Goal: Transaction & Acquisition: Obtain resource

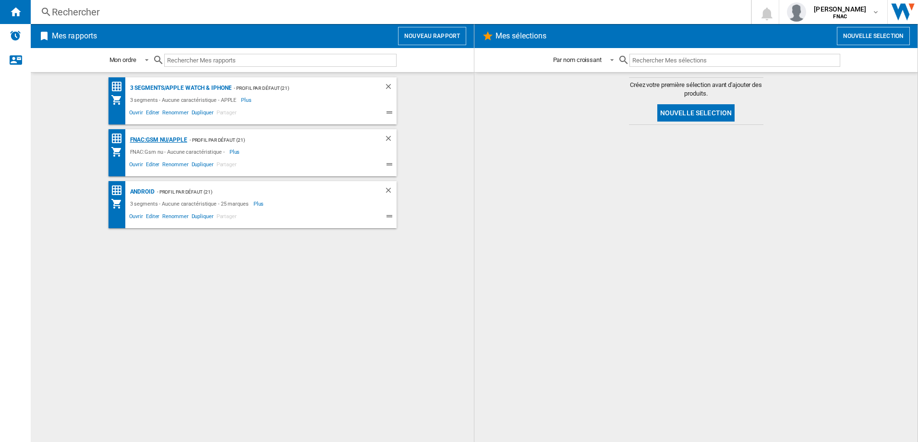
click at [168, 138] on div "FNAC:Gsm nu/APPLE" at bounding box center [158, 140] width 60 height 12
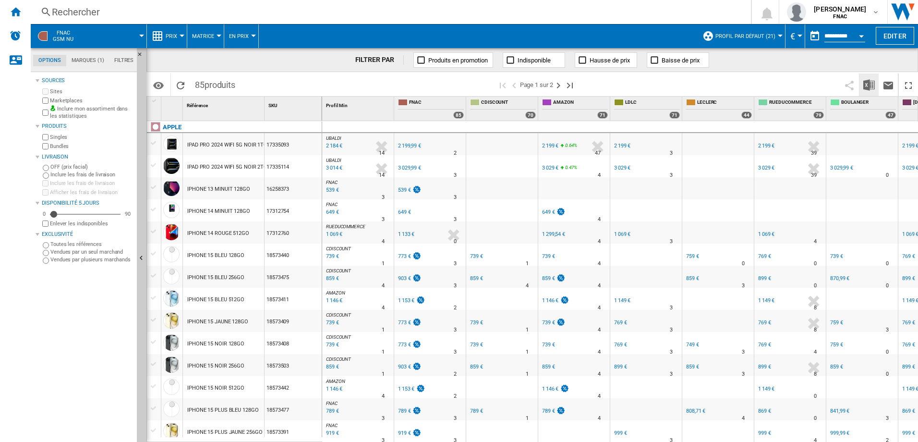
click at [870, 84] on img "Télécharger au format Excel" at bounding box center [869, 85] width 12 height 12
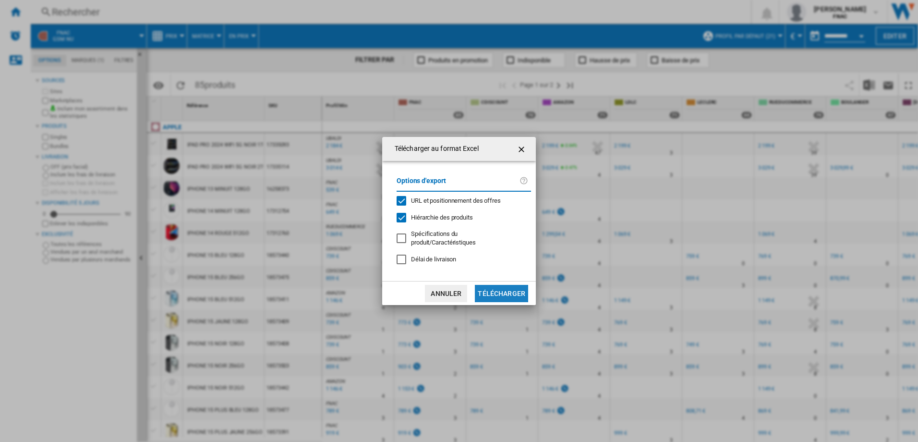
click at [510, 290] on button "Télécharger" at bounding box center [501, 293] width 53 height 17
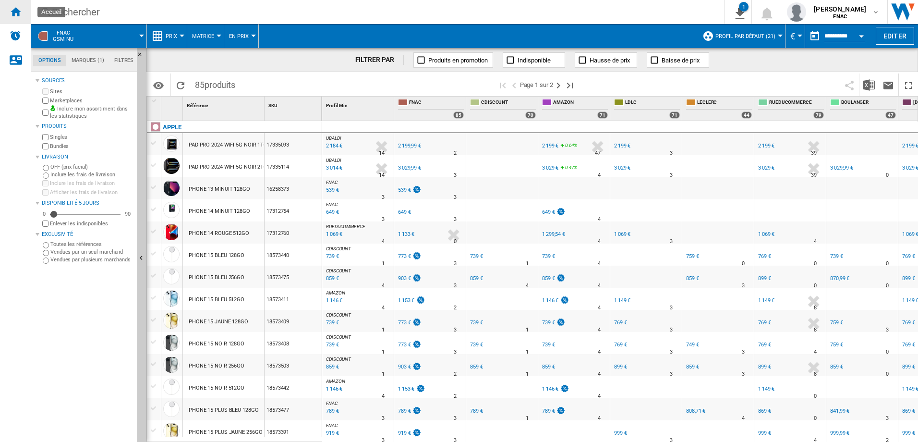
click at [12, 11] on ng-md-icon "Accueil" at bounding box center [16, 12] width 12 height 12
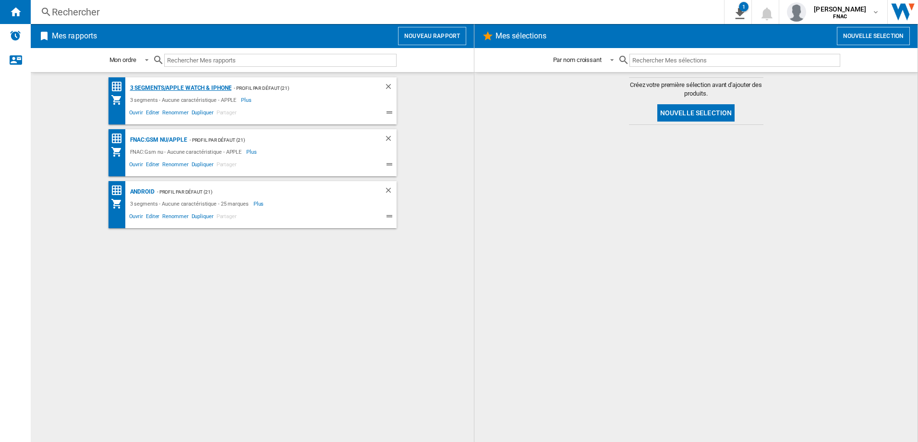
click at [142, 86] on div "3 segments/APPLE WATCH & iPhone" at bounding box center [180, 88] width 104 height 12
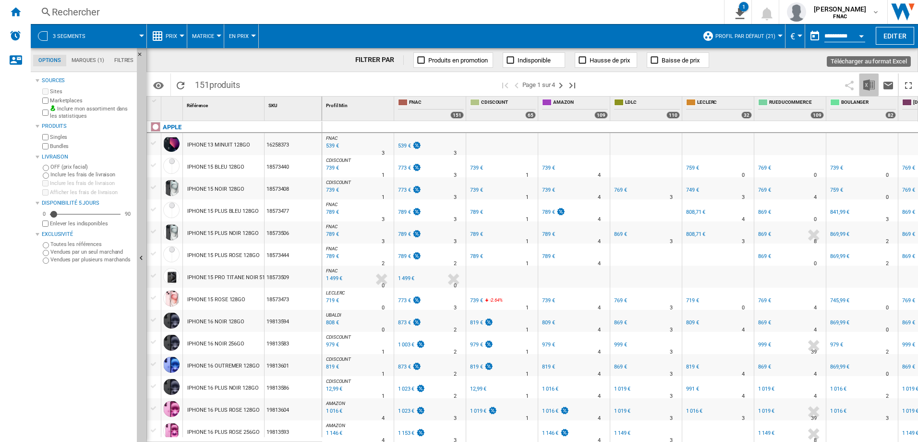
click at [874, 79] on img "Télécharger au format Excel" at bounding box center [869, 85] width 12 height 12
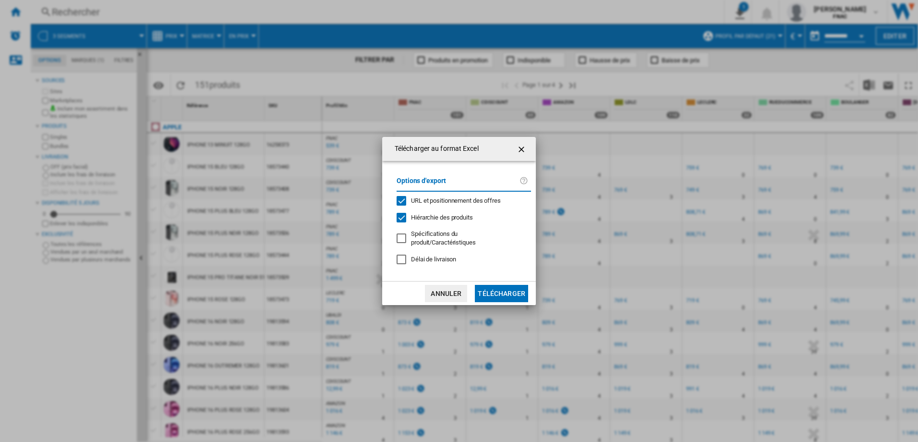
click at [512, 291] on button "Télécharger" at bounding box center [501, 293] width 53 height 17
